Goal: Task Accomplishment & Management: Manage account settings

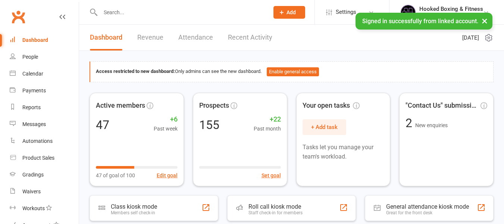
click at [143, 10] on input "text" at bounding box center [181, 12] width 166 height 10
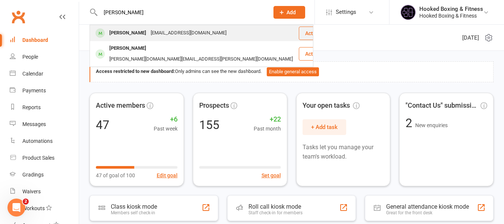
type input "giles"
click at [149, 32] on div "gilesdavidfield@gmail.com" at bounding box center [189, 33] width 80 height 11
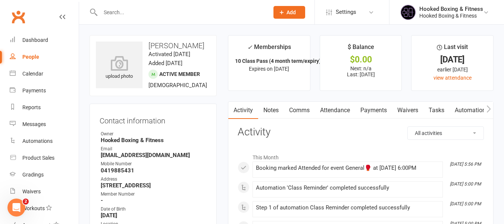
click at [284, 109] on link "Notes" at bounding box center [271, 109] width 26 height 17
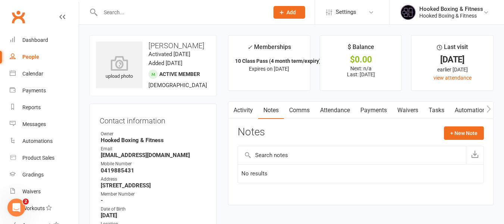
scroll to position [37, 0]
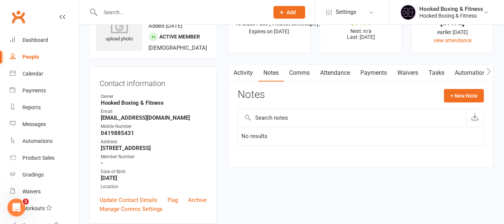
click at [355, 77] on link "Attendance" at bounding box center [335, 72] width 40 height 17
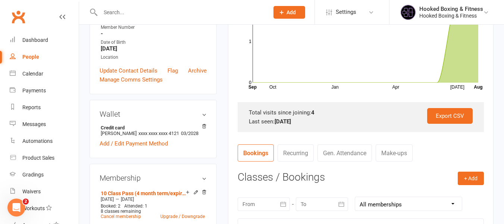
scroll to position [75, 0]
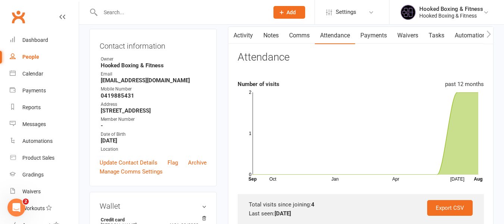
click at [384, 35] on link "Payments" at bounding box center [373, 35] width 37 height 17
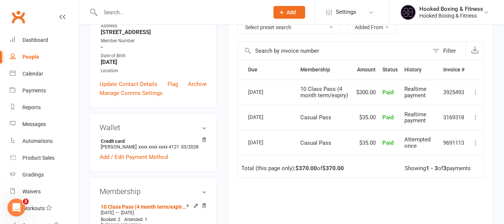
scroll to position [149, 0]
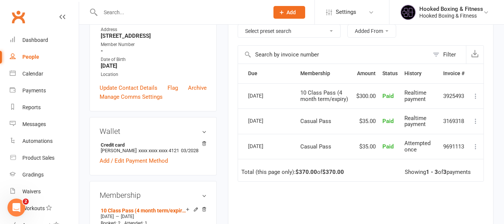
click at [382, 12] on li "Settings Membership Plans Event Templates Appointment Types Mobile App Website …" at bounding box center [352, 12] width 75 height 24
click at [459, 15] on div "Hooked Boxing & Fitness" at bounding box center [451, 15] width 64 height 7
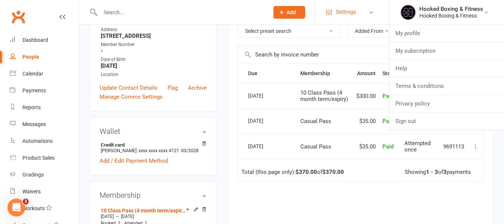
click at [372, 16] on link "Settings" at bounding box center [352, 12] width 52 height 17
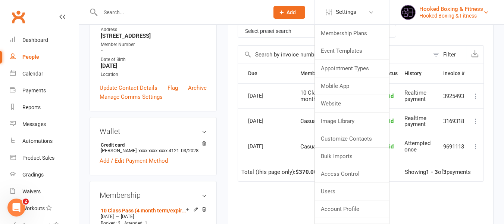
click at [444, 14] on div "Hooked Boxing & Fitness" at bounding box center [451, 15] width 64 height 7
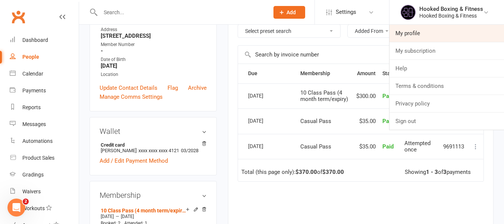
click at [431, 29] on link "My profile" at bounding box center [447, 33] width 115 height 17
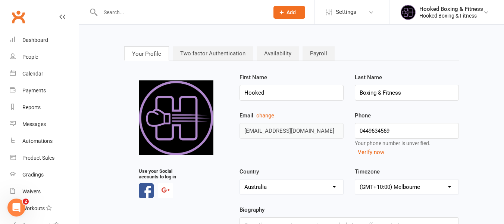
click at [215, 52] on link "Two factor Authentication" at bounding box center [213, 53] width 80 height 14
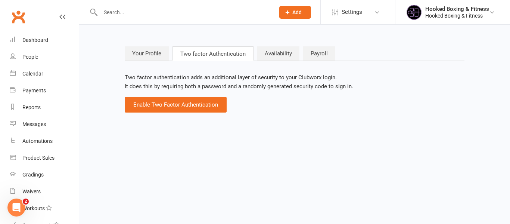
click at [317, 54] on link "Payroll" at bounding box center [319, 53] width 32 height 14
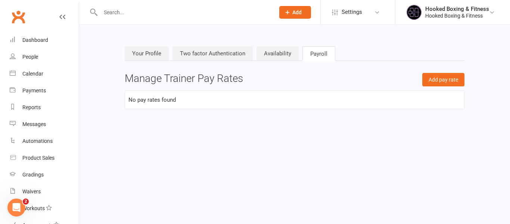
click at [275, 52] on link "Availability" at bounding box center [277, 53] width 42 height 14
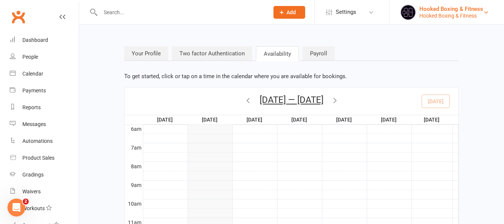
click at [463, 14] on div "Hooked Boxing & Fitness" at bounding box center [451, 15] width 64 height 7
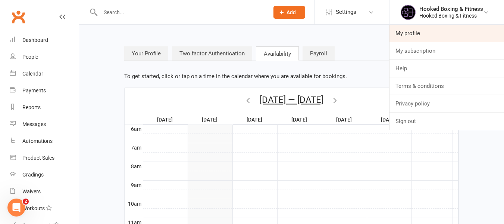
click at [425, 29] on link "My profile" at bounding box center [447, 33] width 115 height 17
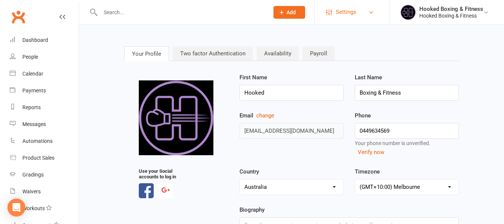
click at [371, 7] on link "Settings" at bounding box center [352, 12] width 52 height 17
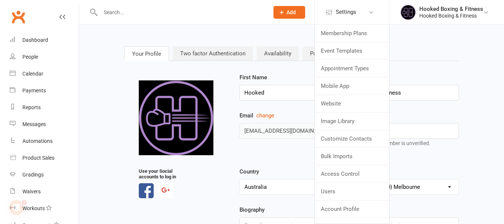
click at [468, 164] on div "Your Profile Two factor Authentication Availability Payroll upload photo Use yo…" at bounding box center [291, 170] width 415 height 271
